Goal: Complete application form

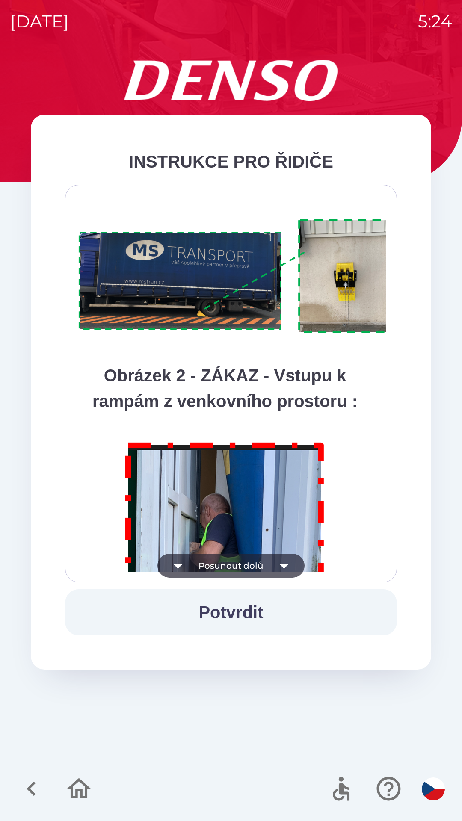
scroll to position [4803, 0]
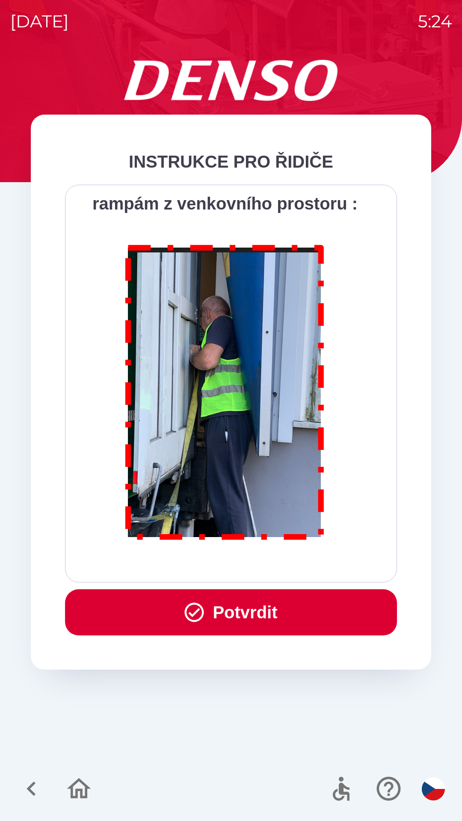
click at [225, 609] on button "Potvrdit" at bounding box center [231, 612] width 332 height 46
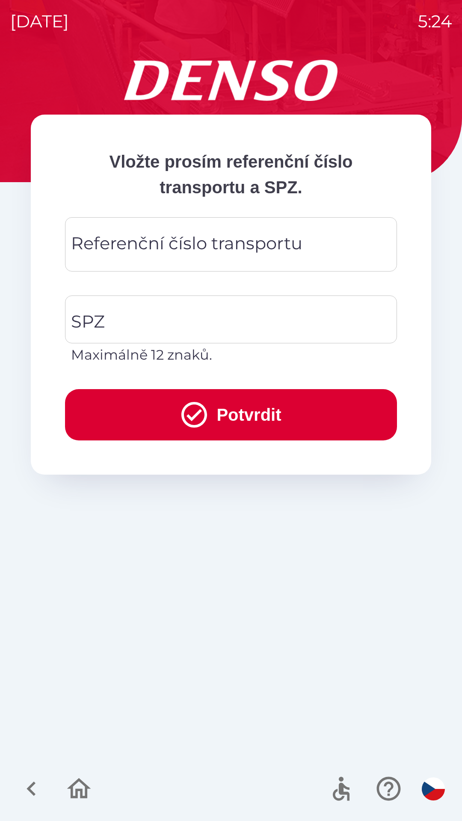
click at [120, 239] on div "Referenční číslo transportu Referenční číslo transportu" at bounding box center [231, 244] width 332 height 54
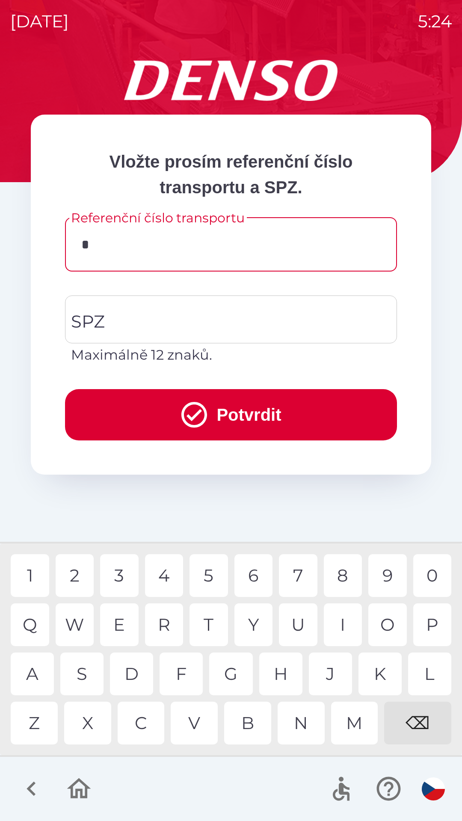
click at [372, 668] on div "K" at bounding box center [379, 673] width 43 height 43
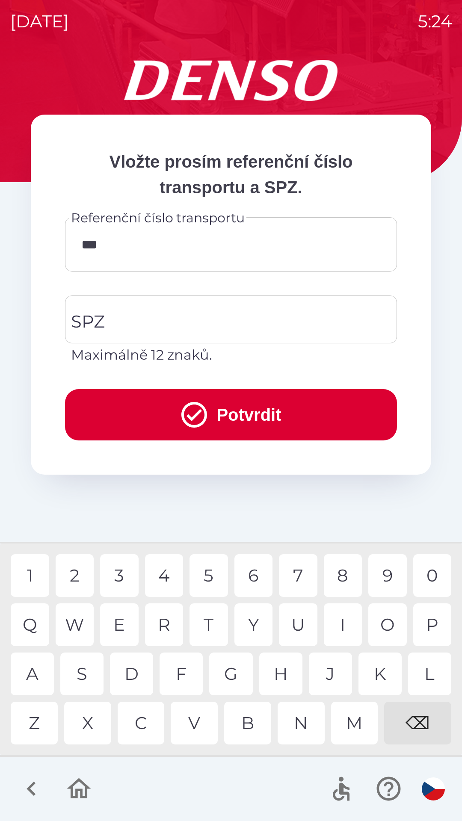
click at [36, 571] on div "1" at bounding box center [30, 575] width 38 height 43
click at [159, 577] on div "4" at bounding box center [164, 575] width 38 height 43
click at [426, 575] on div "0" at bounding box center [432, 575] width 38 height 43
type input "******"
click at [127, 315] on input "SPZ" at bounding box center [224, 319] width 311 height 40
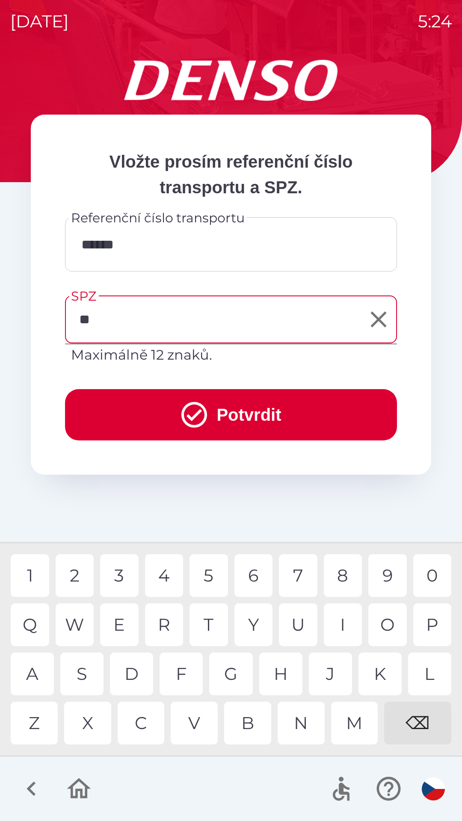
click at [85, 683] on div "S" at bounding box center [81, 673] width 43 height 43
click at [114, 574] on div "3" at bounding box center [119, 575] width 38 height 43
type input "*******"
click at [140, 405] on button "Potvrdit" at bounding box center [231, 414] width 332 height 51
